Goal: Task Accomplishment & Management: Use online tool/utility

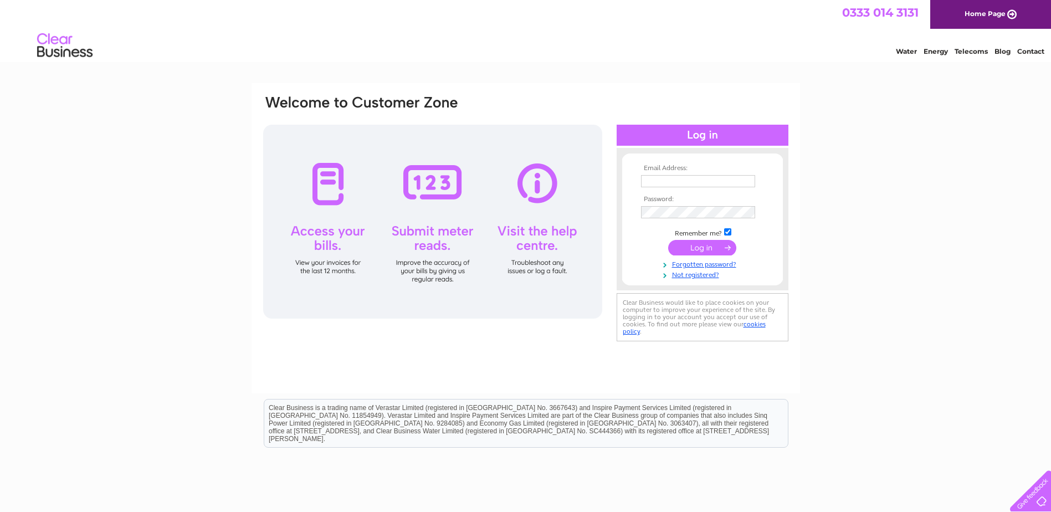
type input "[PERSON_NAME][EMAIL_ADDRESS][PERSON_NAME][DOMAIN_NAME]"
drag, startPoint x: 717, startPoint y: 244, endPoint x: 706, endPoint y: 274, distance: 31.9
click at [716, 244] on input "submit" at bounding box center [702, 248] width 68 height 16
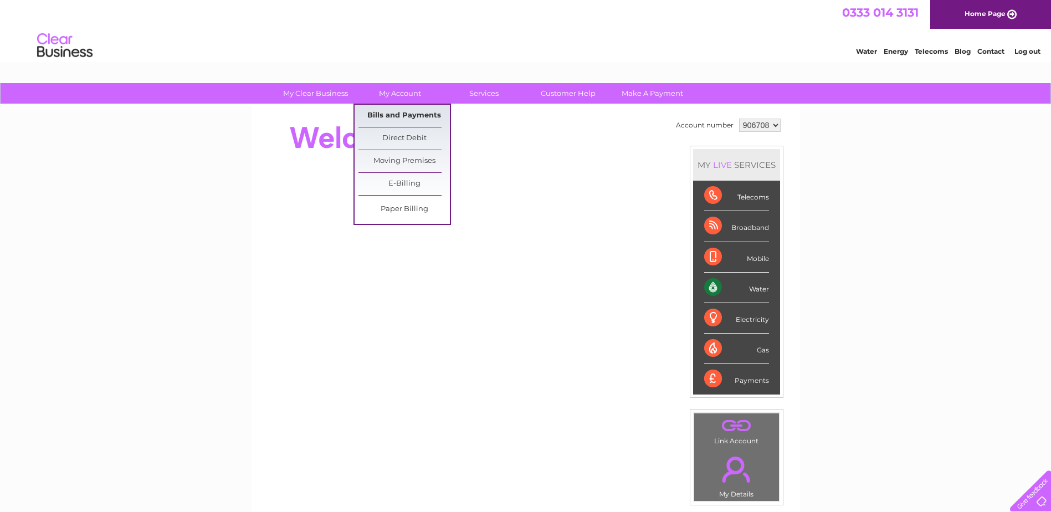
click at [412, 114] on link "Bills and Payments" at bounding box center [403, 116] width 91 height 22
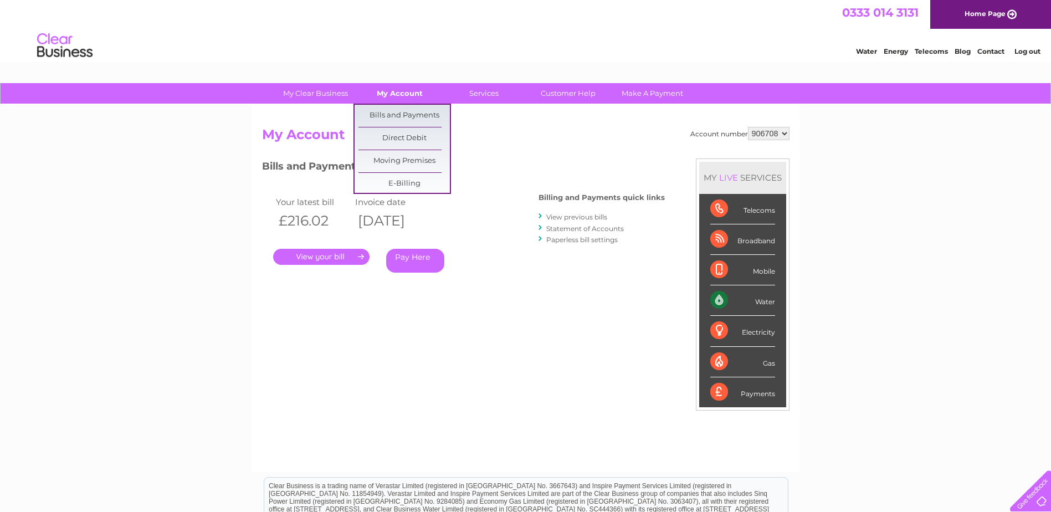
click at [406, 96] on link "My Account" at bounding box center [399, 93] width 91 height 20
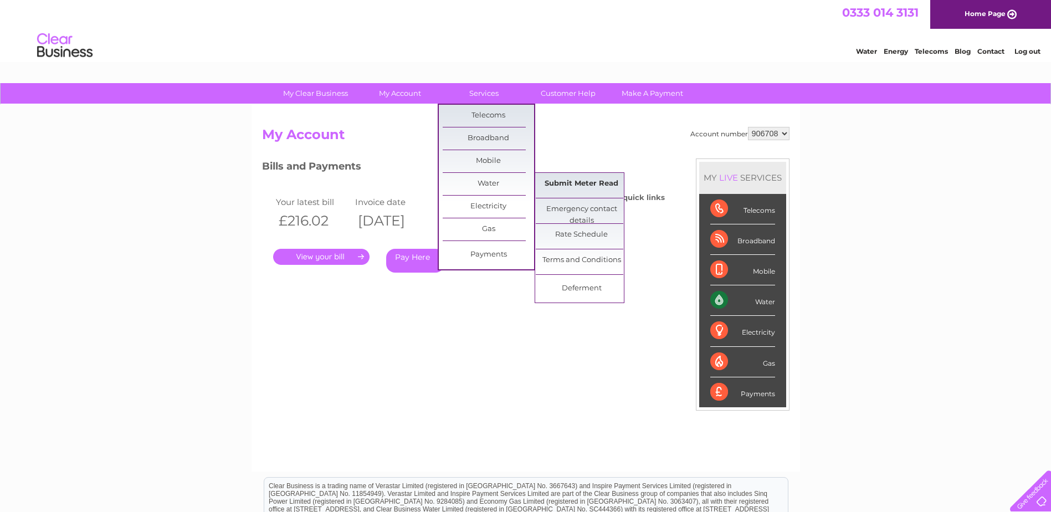
click at [592, 183] on link "Submit Meter Read" at bounding box center [581, 184] width 91 height 22
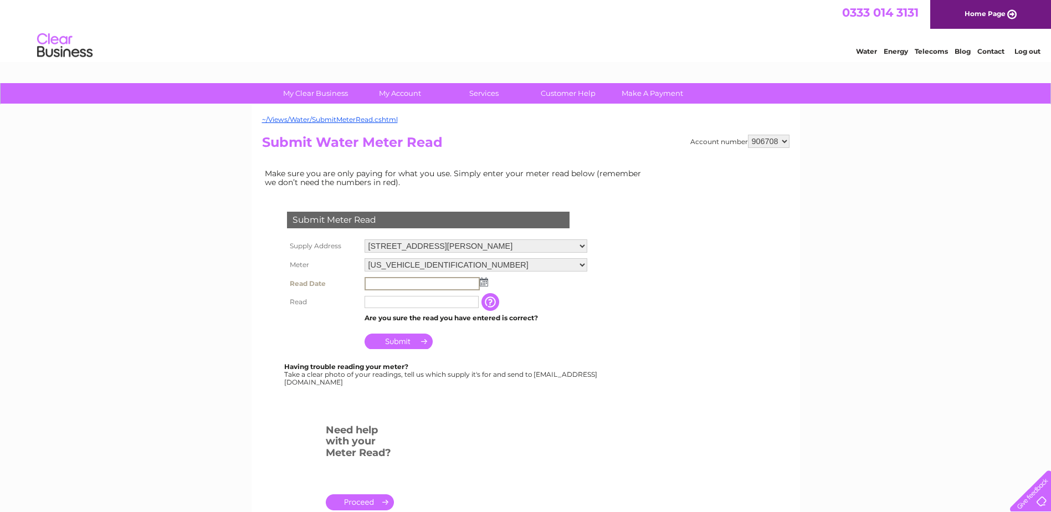
click at [381, 282] on input "text" at bounding box center [422, 283] width 115 height 13
click at [485, 280] on img at bounding box center [484, 282] width 8 height 9
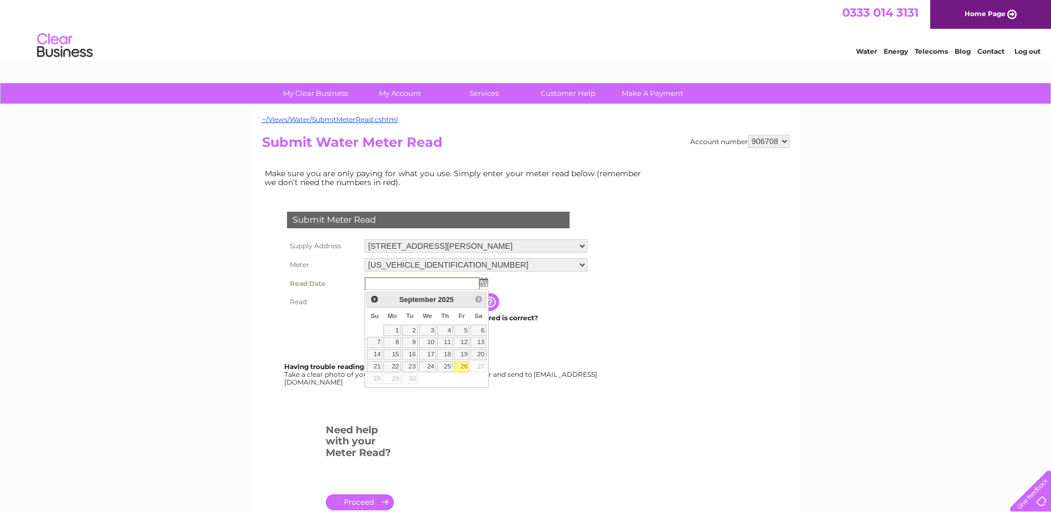
click at [463, 367] on link "26" at bounding box center [462, 366] width 16 height 11
type input "[DATE]"
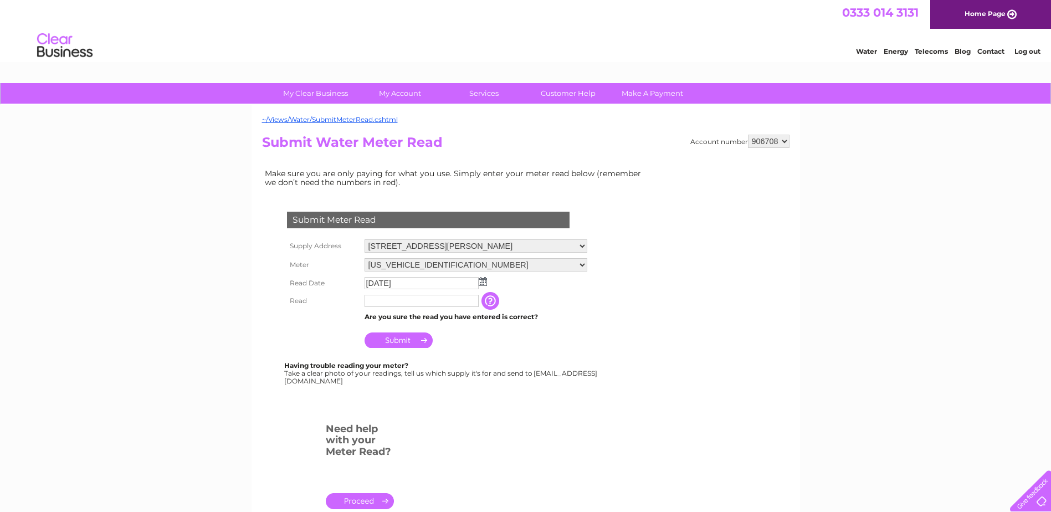
click at [418, 303] on input "text" at bounding box center [422, 301] width 114 height 12
type input "561"
click at [405, 340] on input "Submit" at bounding box center [399, 340] width 68 height 16
